Goal: Transaction & Acquisition: Obtain resource

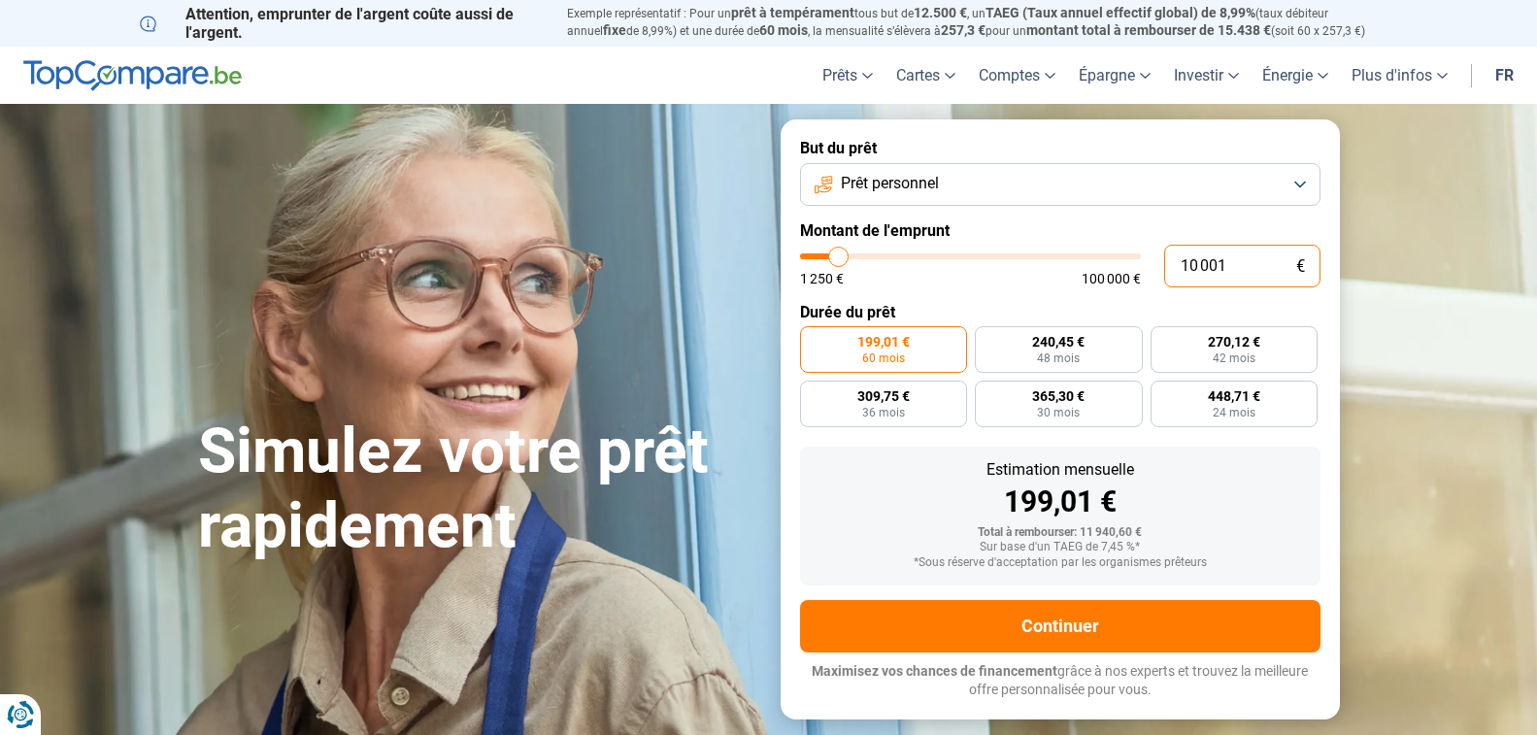
drag, startPoint x: 1219, startPoint y: 262, endPoint x: 1134, endPoint y: 263, distance: 85.4
click at [1134, 263] on div "10 001 € 1 250 € 100 000 €" at bounding box center [1060, 266] width 520 height 43
type input "10000"
radio input "true"
type input "2"
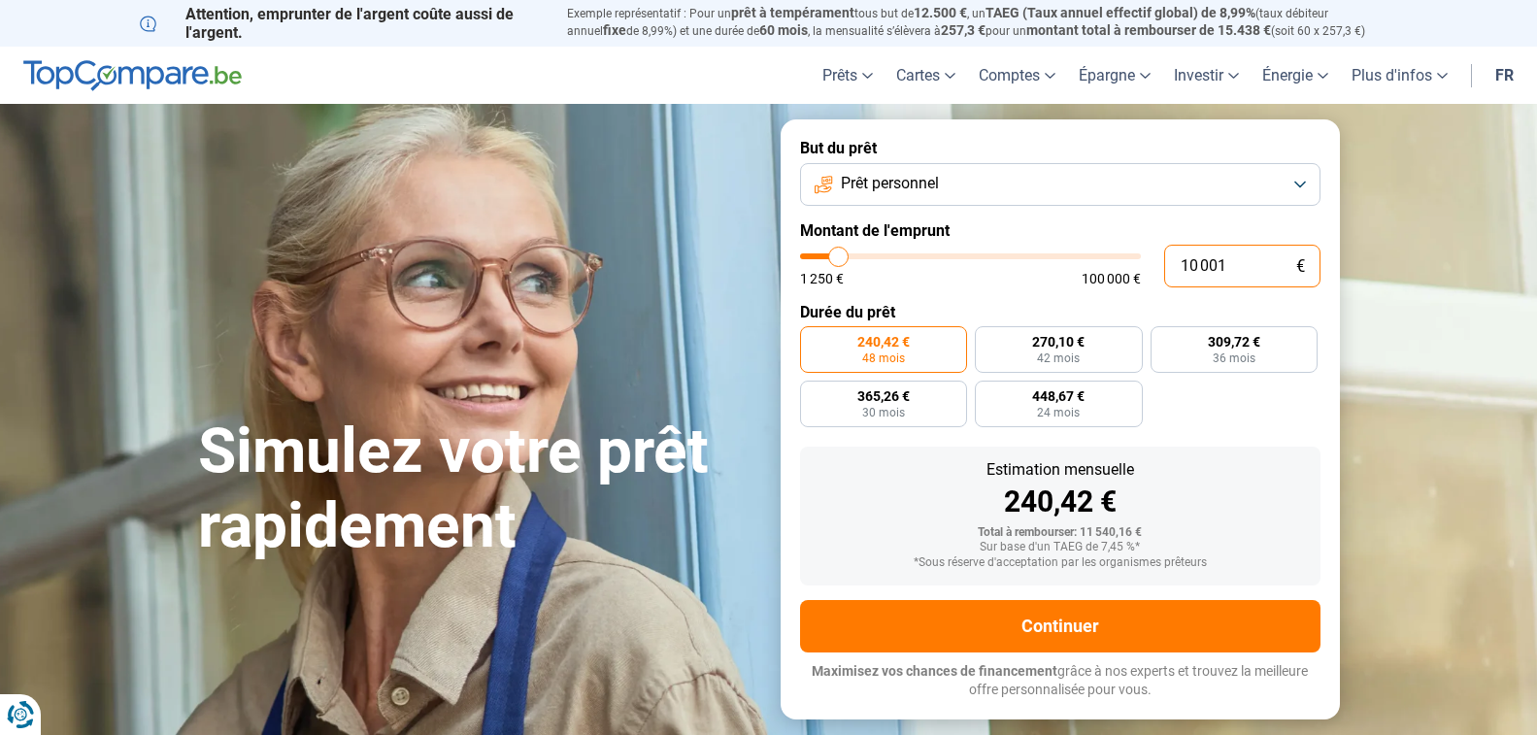
type input "1250"
type input "25"
type input "1250"
type input "250"
type input "1250"
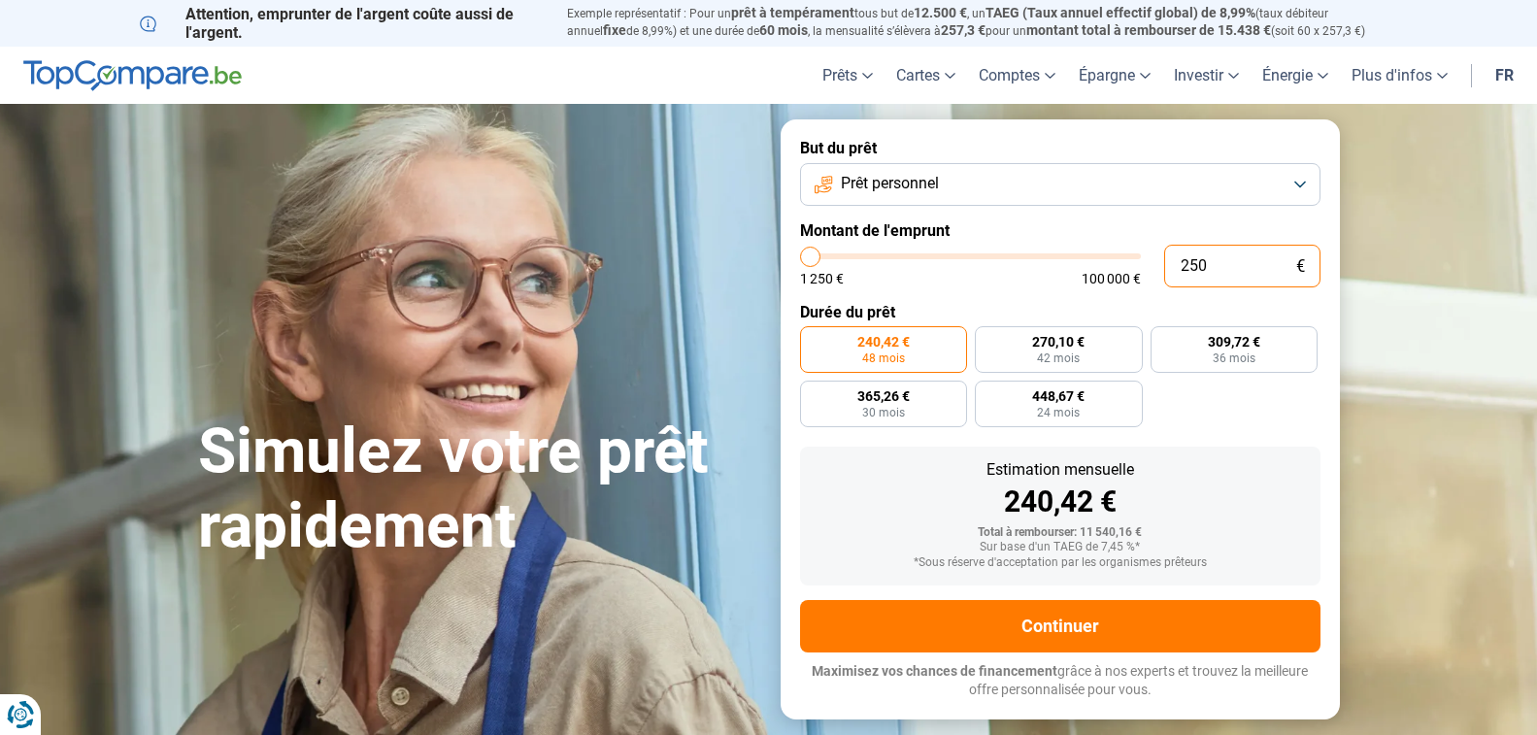
type input "2 500"
type input "2500"
radio input "true"
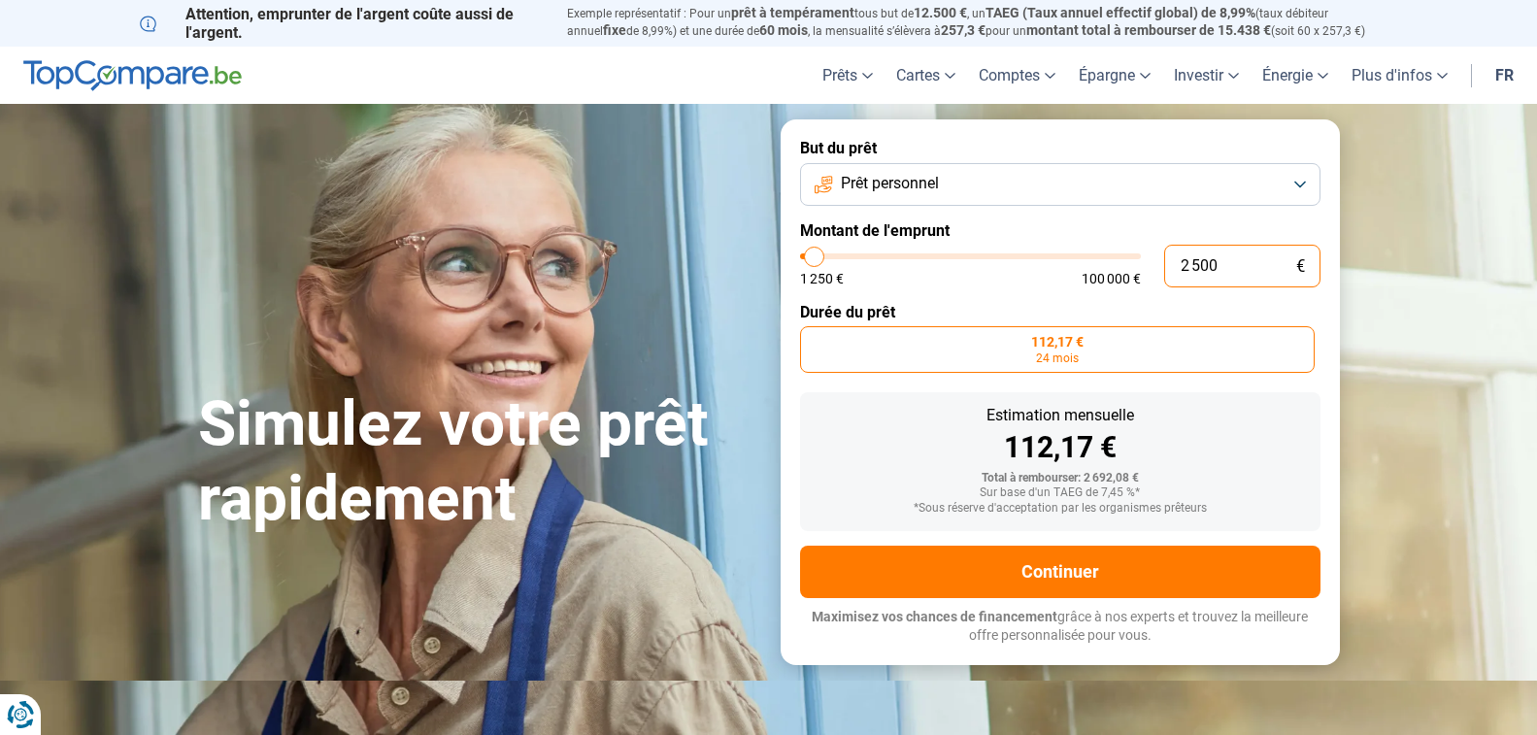
type input "250"
type input "1250"
type input "25"
type input "1250"
type input "2"
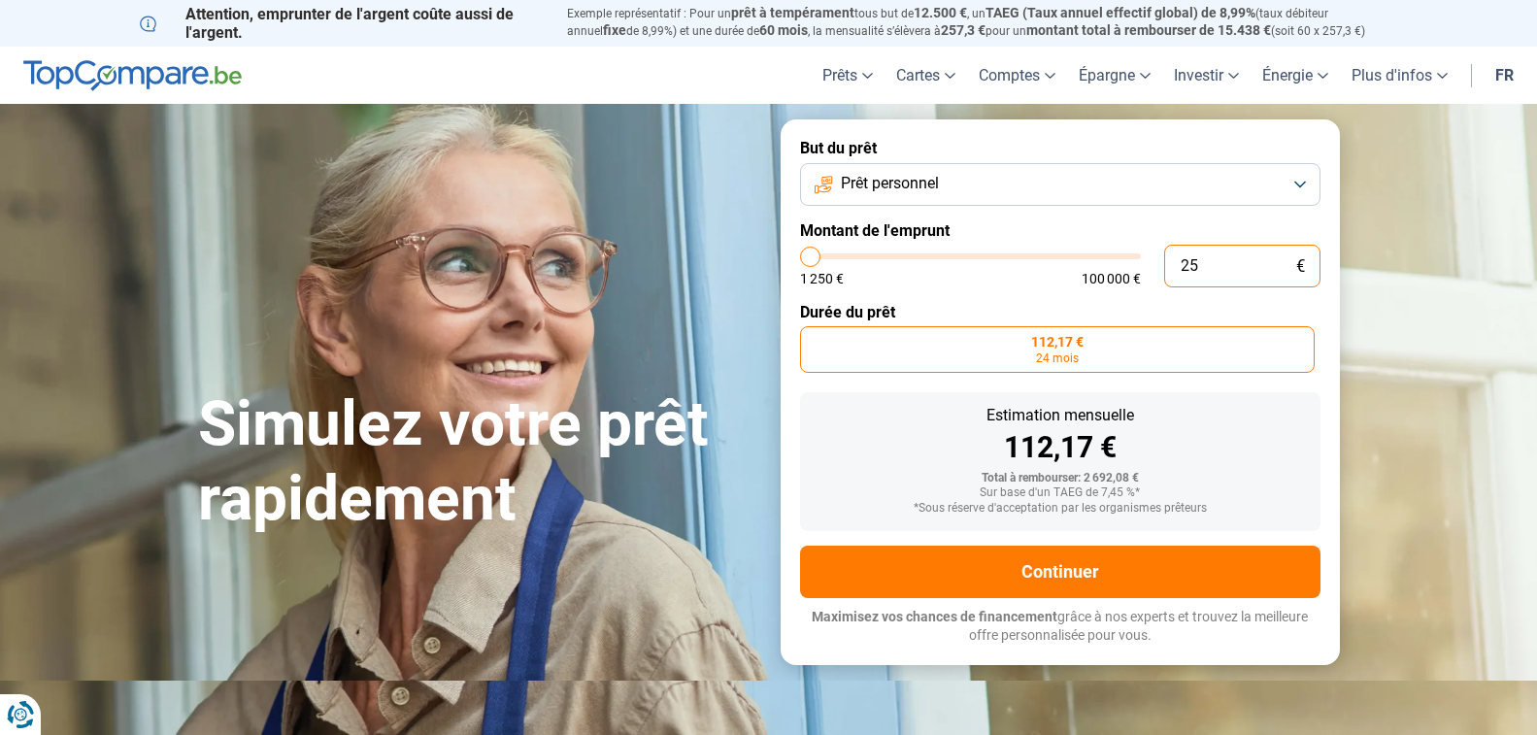
type input "1250"
type input "20"
type input "1250"
type input "200"
type input "1250"
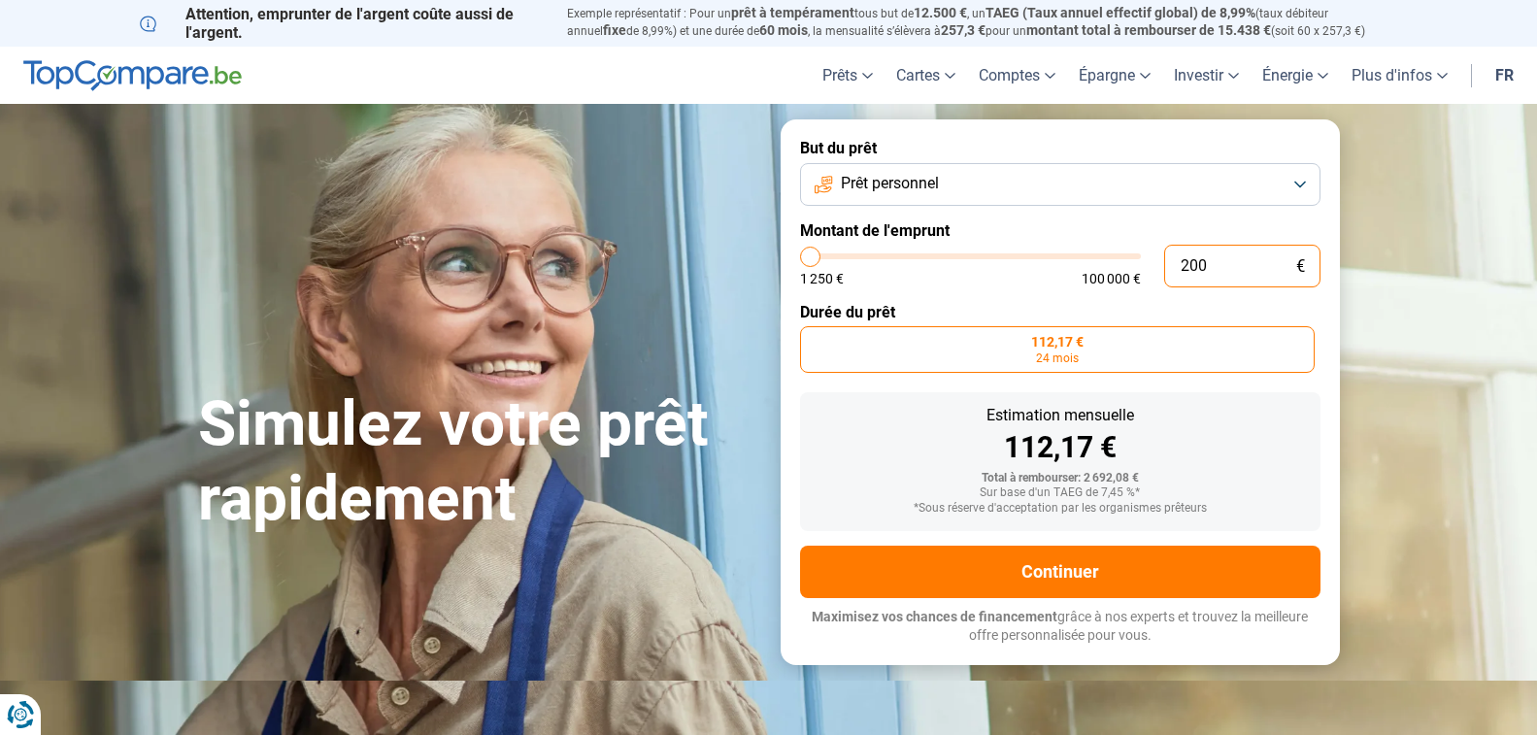
type input "1 250"
type input "1250"
type input "125"
type input "1250"
type input "12"
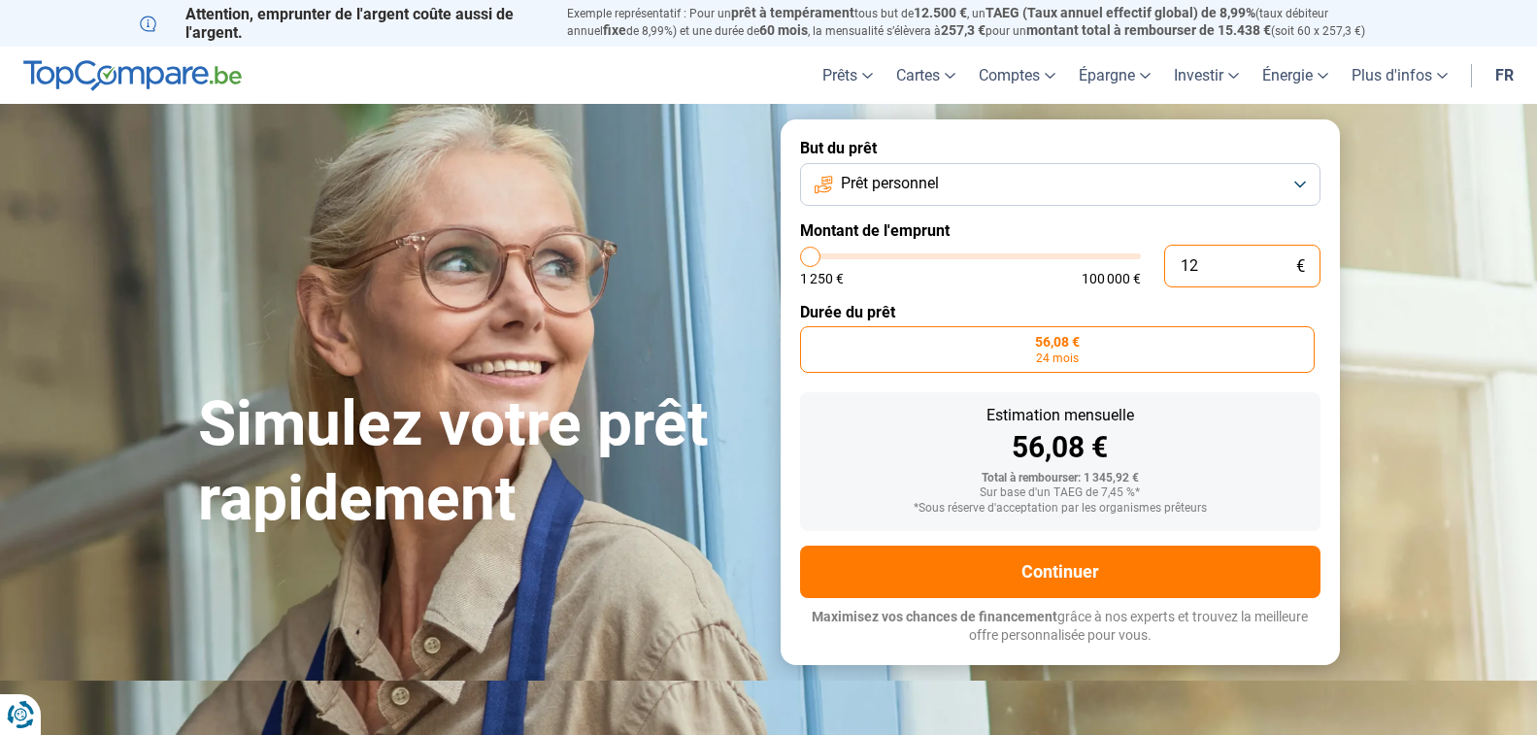
type input "1250"
type input "1"
type input "1250"
type input "0"
type input "1250"
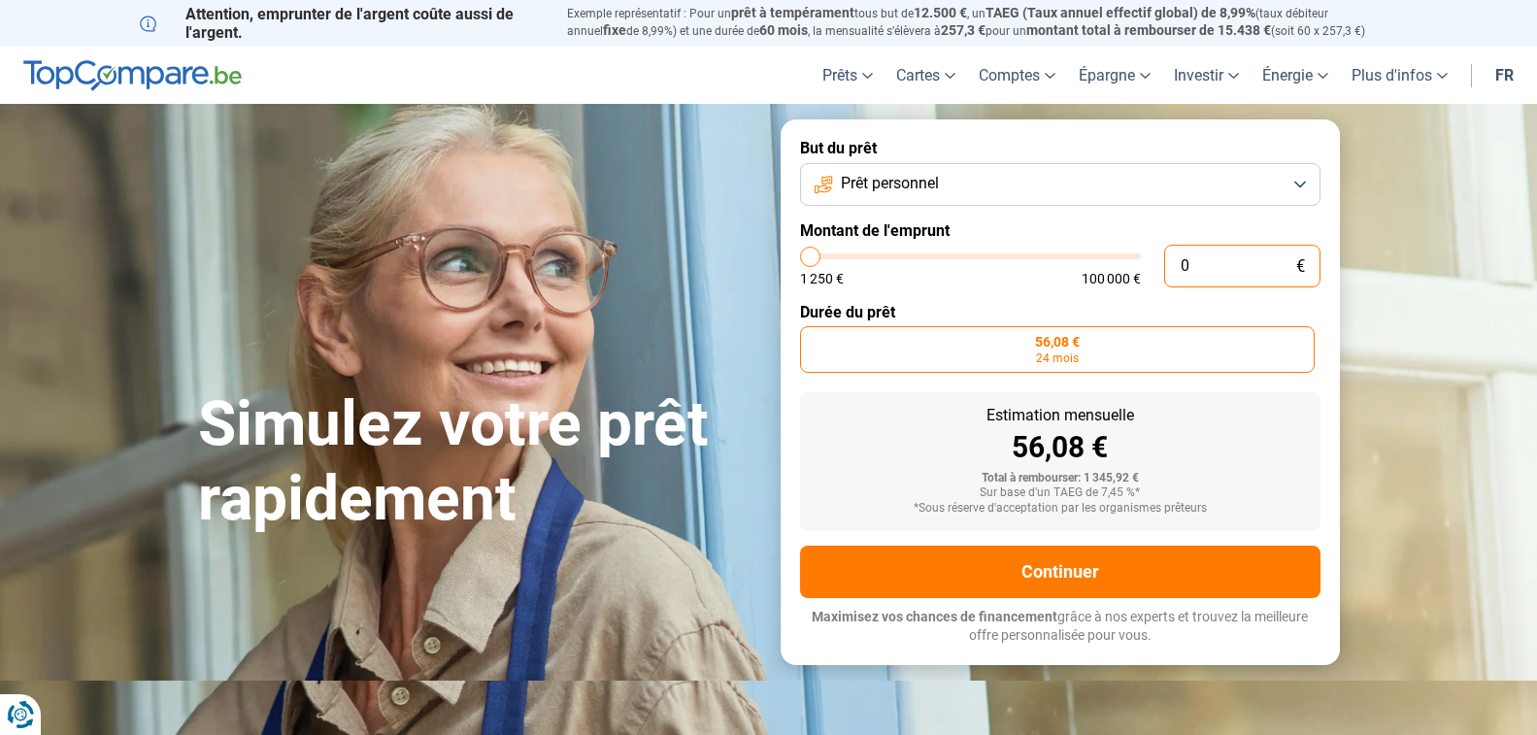
type input "2"
type input "1250"
type input "25"
type input "1250"
type input "250"
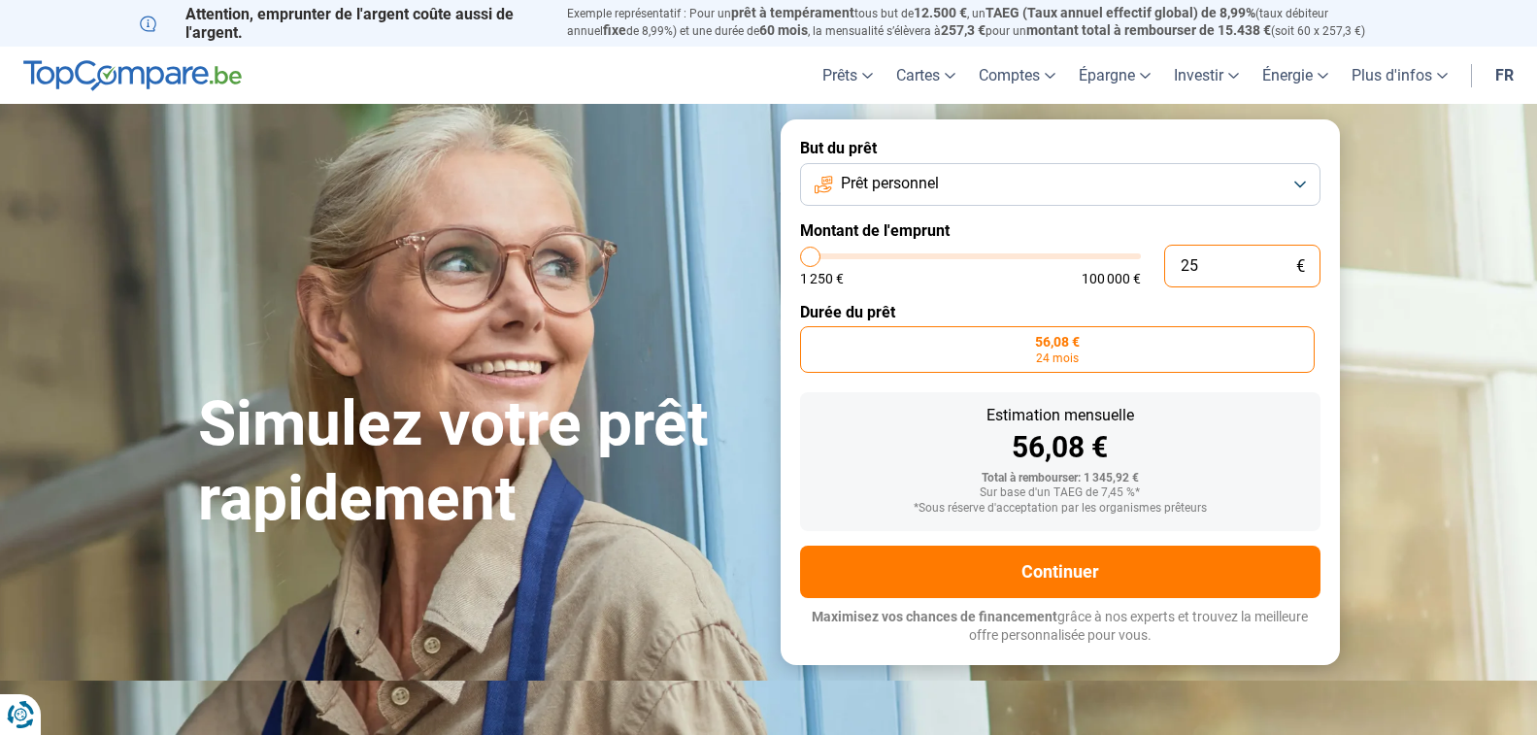
type input "1250"
type input "2 500"
type input "2500"
type input "2 500"
click at [1418, 400] on section "Simulez votre prêt rapidement Simulez votre prêt rapidement But du prêt Prêt pe…" at bounding box center [768, 392] width 1537 height 576
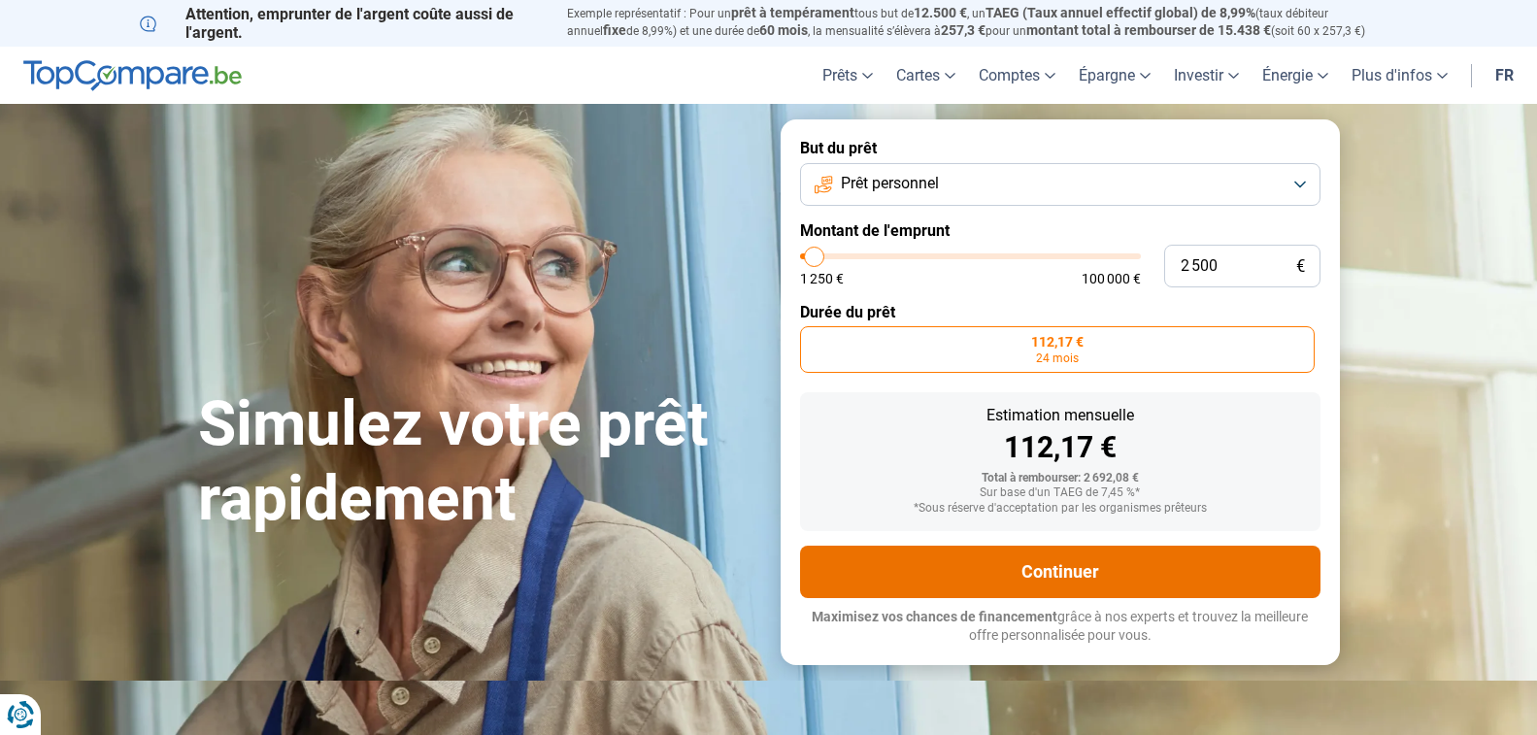
click at [1117, 579] on button "Continuer" at bounding box center [1060, 572] width 520 height 52
